Goal: Navigation & Orientation: Find specific page/section

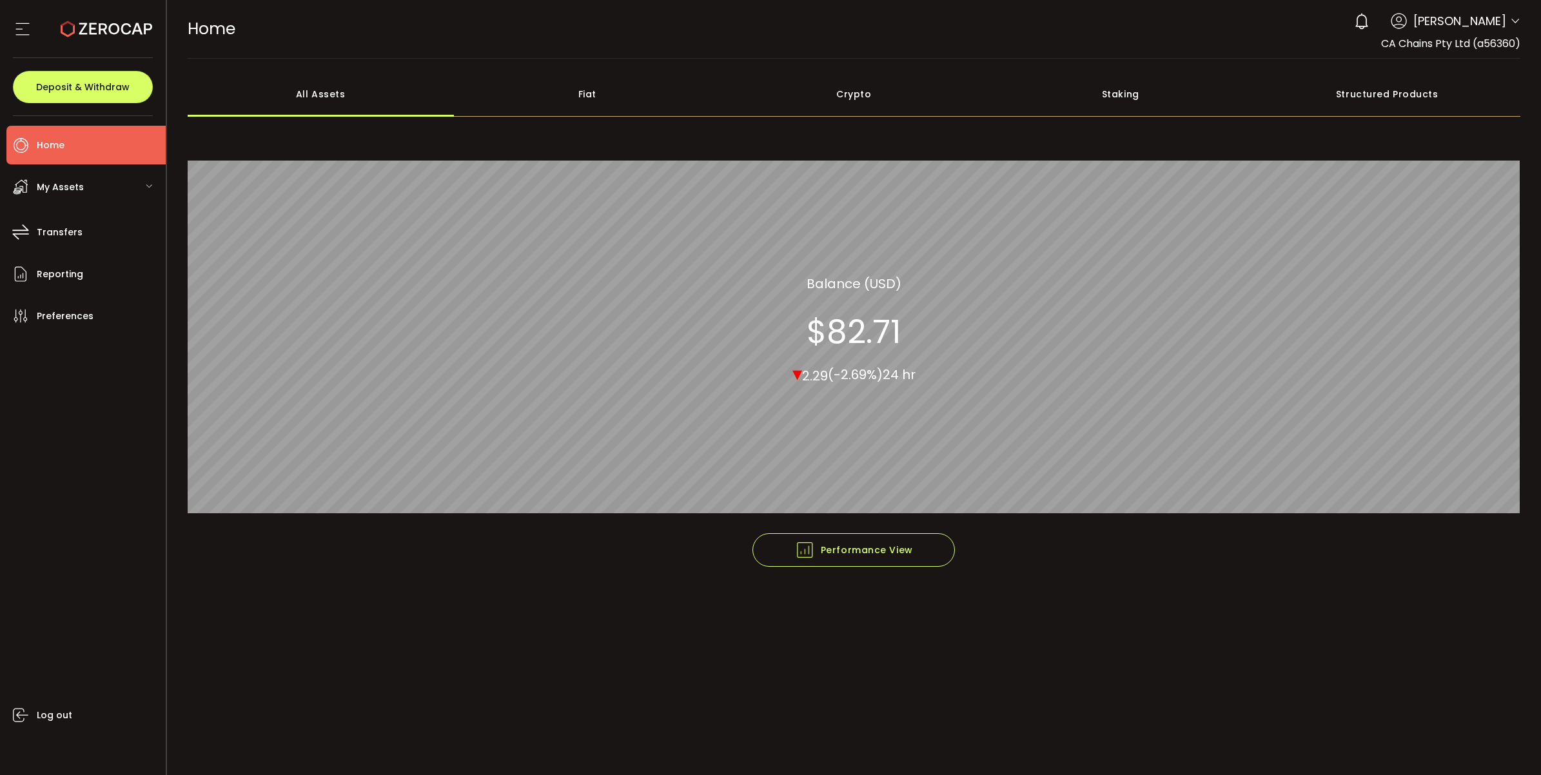
click at [66, 190] on span "My Assets" at bounding box center [60, 187] width 47 height 19
click at [81, 190] on span "My Assets" at bounding box center [60, 187] width 47 height 19
click at [85, 152] on li "Home" at bounding box center [85, 145] width 159 height 39
click at [95, 218] on li "Transfers" at bounding box center [85, 232] width 159 height 39
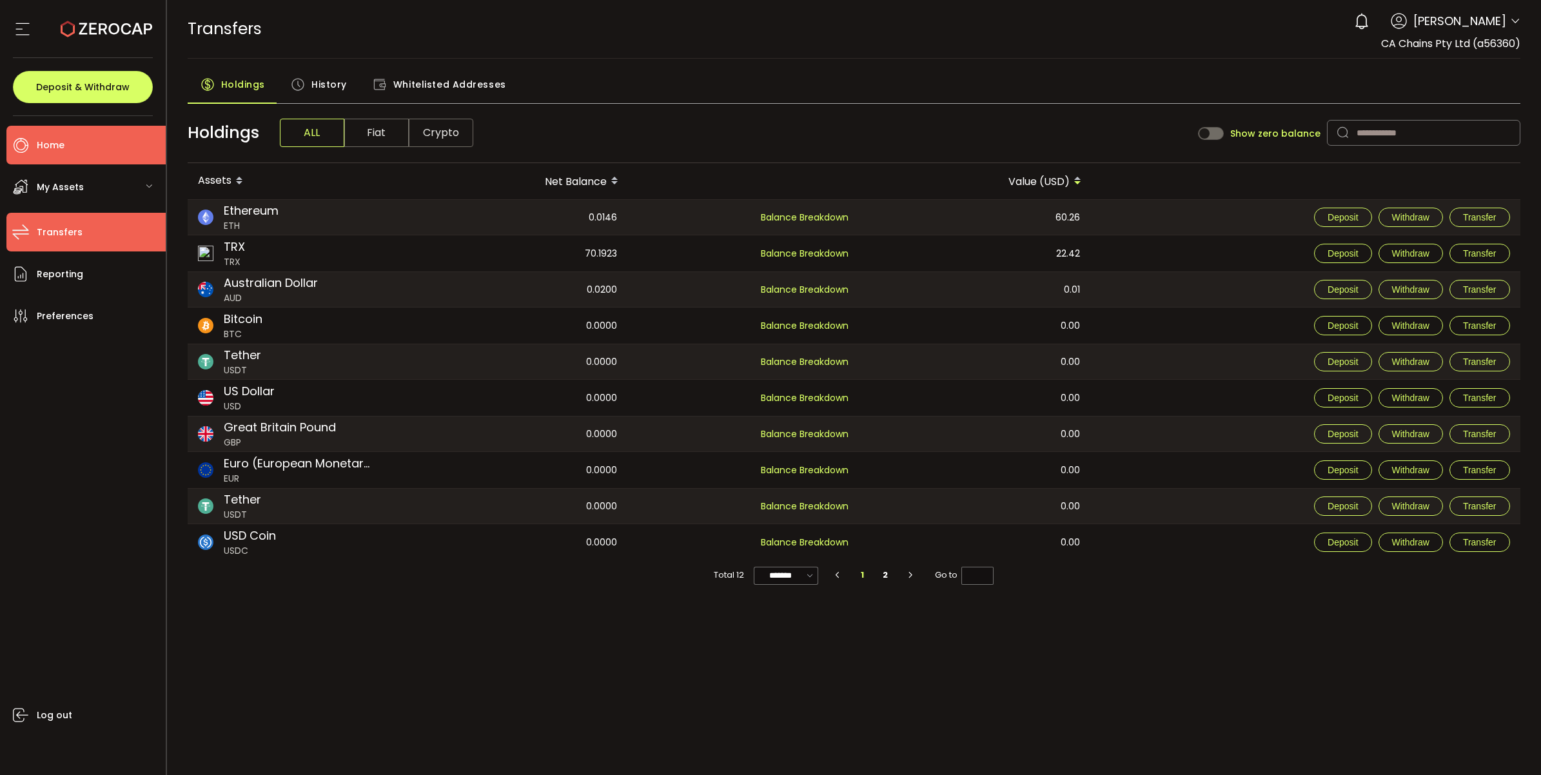
click at [84, 139] on li "Home" at bounding box center [85, 145] width 159 height 39
